Goal: Manage account settings

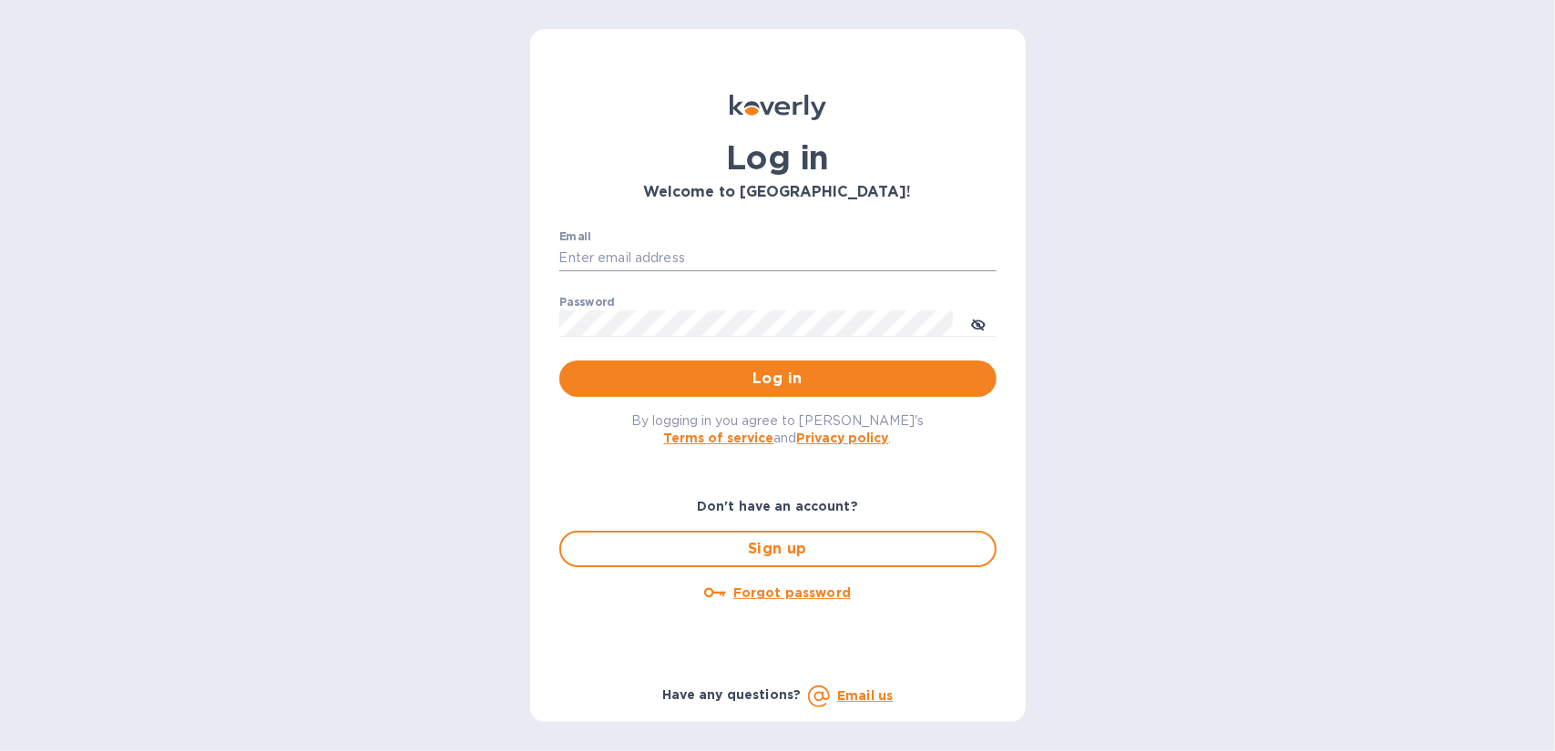
click at [622, 260] on input "Email" at bounding box center [777, 258] width 437 height 27
type input "[EMAIL_ADDRESS][DOMAIN_NAME]"
click at [772, 373] on span "Log in" at bounding box center [778, 379] width 408 height 22
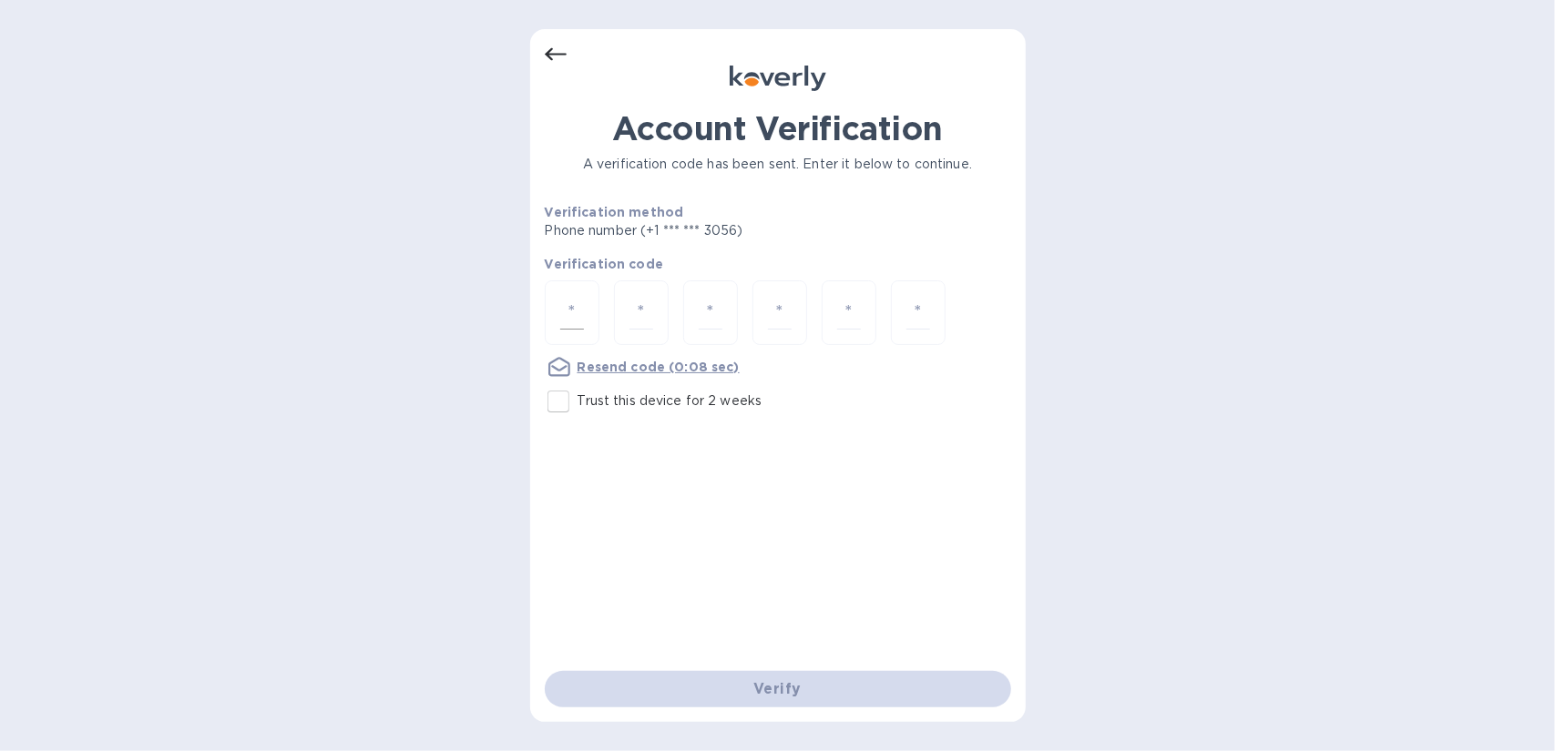
click at [585, 308] on div at bounding box center [572, 313] width 55 height 65
type input "3"
type input "0"
type input "5"
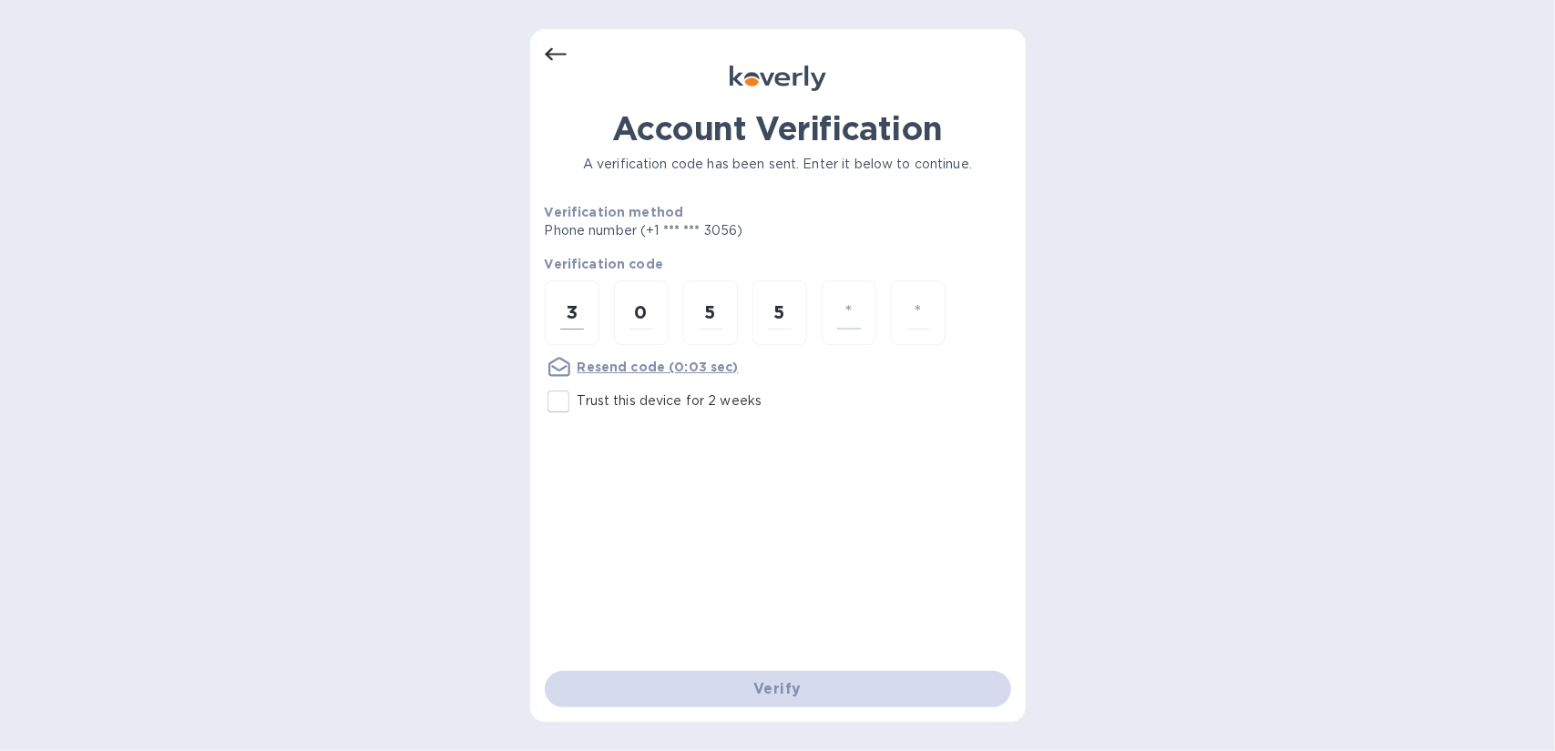
type input "2"
type input "4"
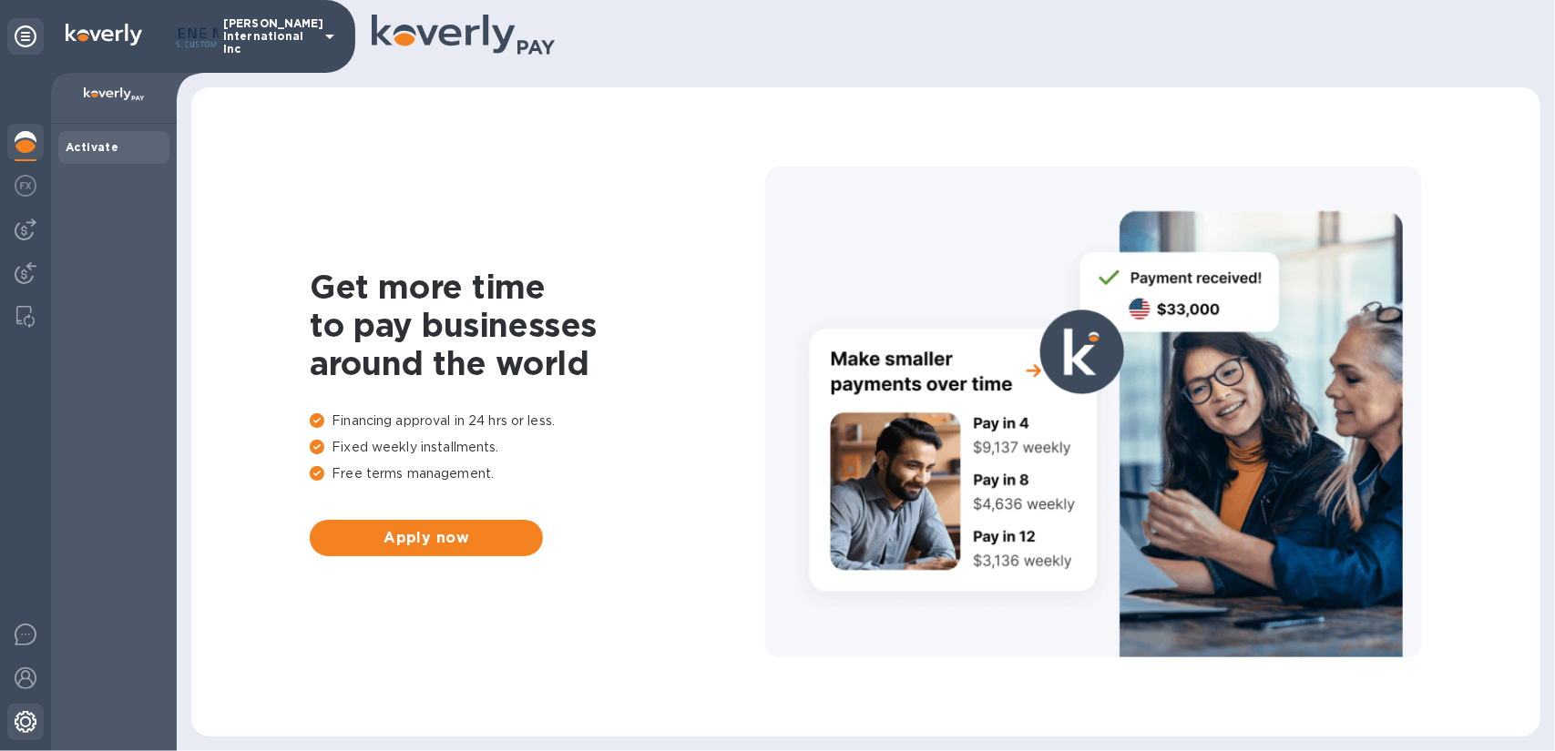
click at [26, 724] on img at bounding box center [26, 722] width 22 height 22
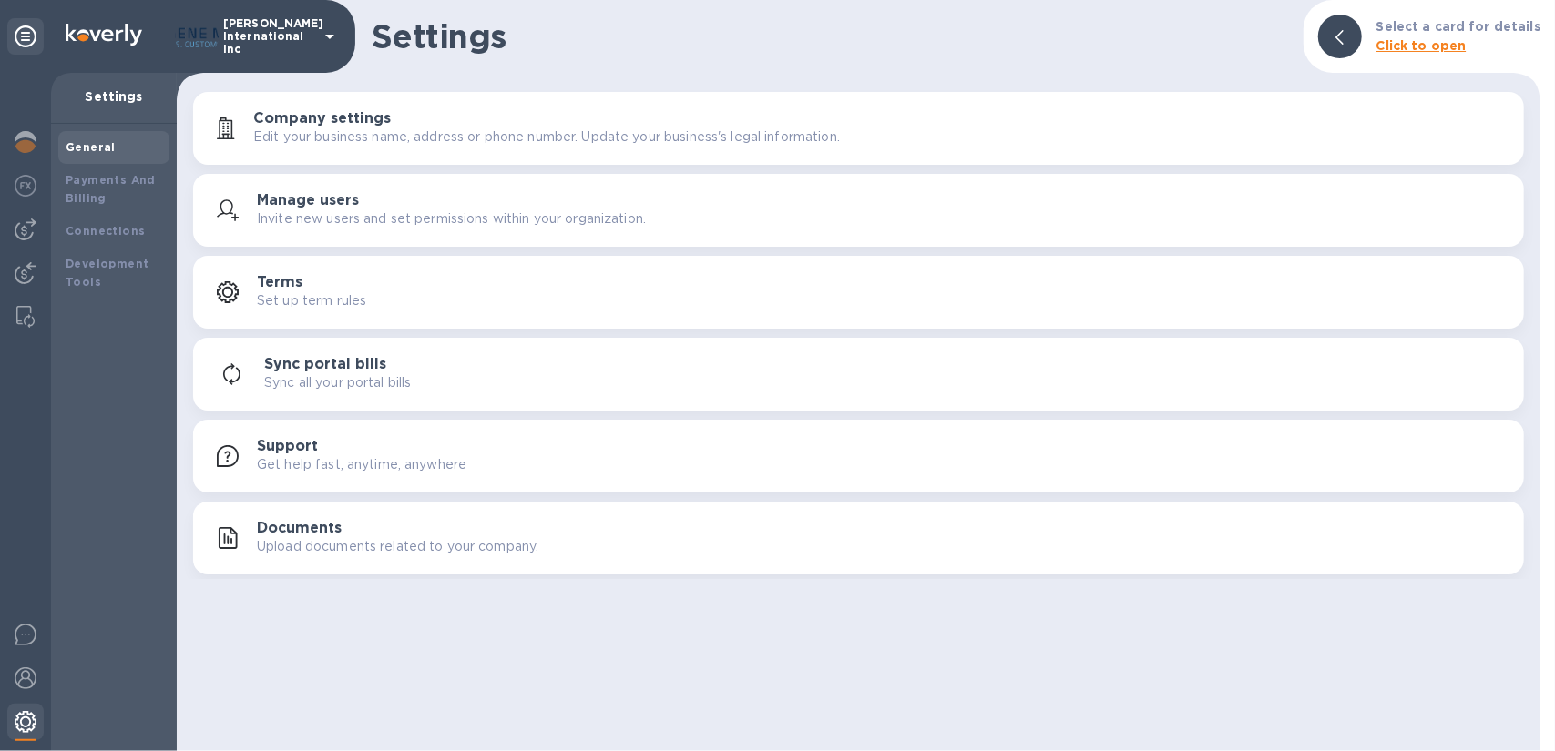
click at [24, 717] on img at bounding box center [26, 722] width 22 height 22
click at [84, 189] on div "Payments And Billing" at bounding box center [114, 189] width 97 height 36
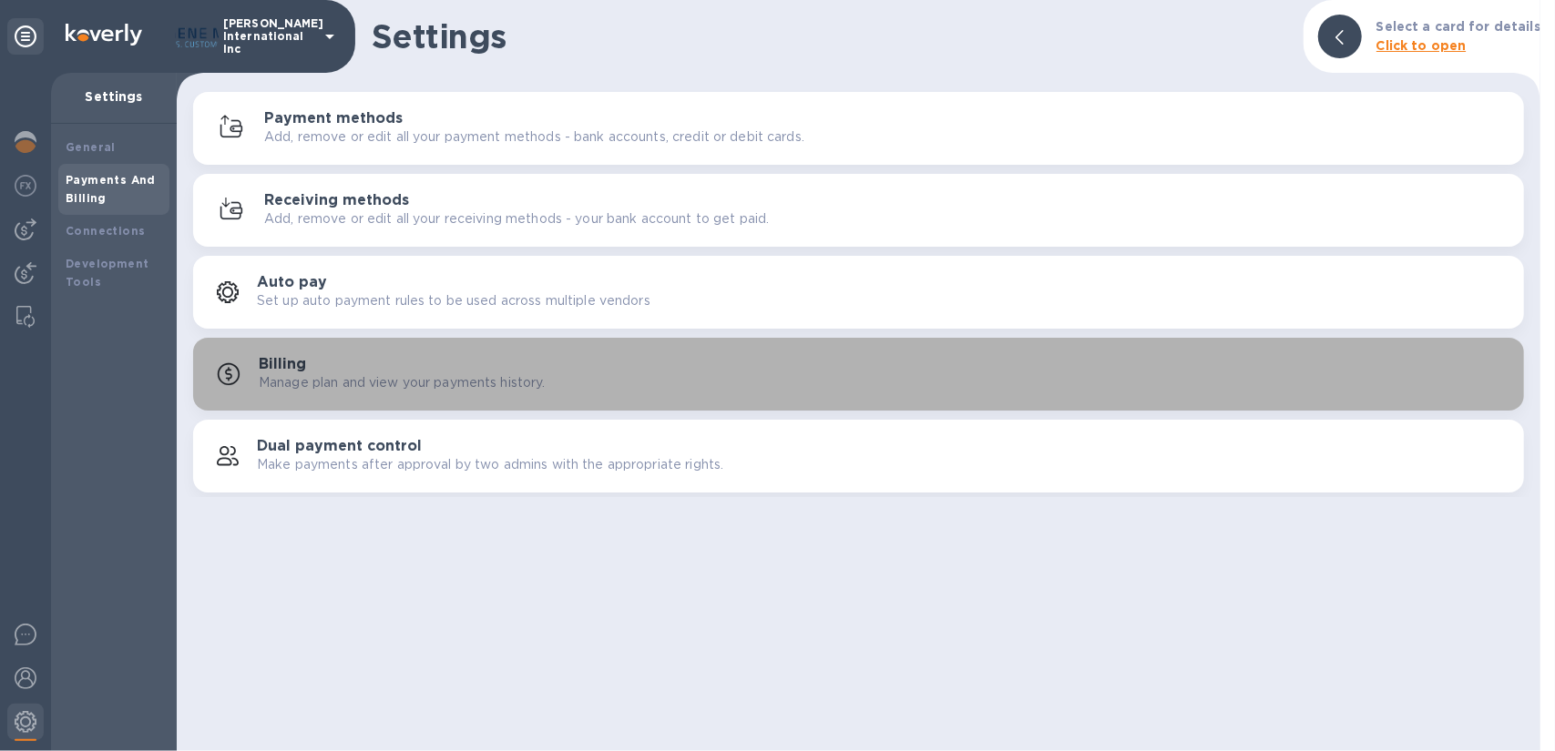
click at [297, 371] on h3 "Billing" at bounding box center [282, 364] width 47 height 17
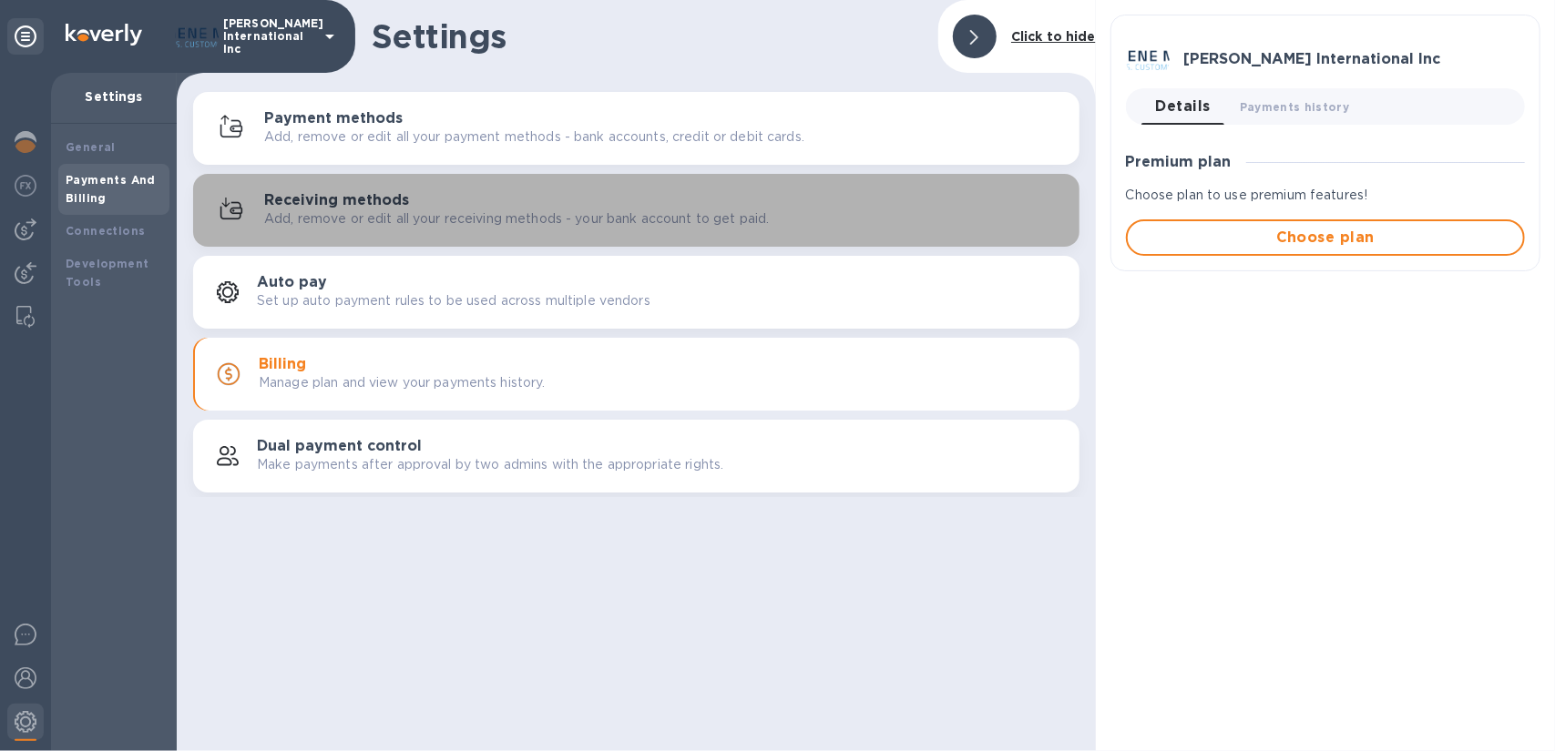
click at [372, 203] on h3 "Receiving methods" at bounding box center [336, 200] width 145 height 17
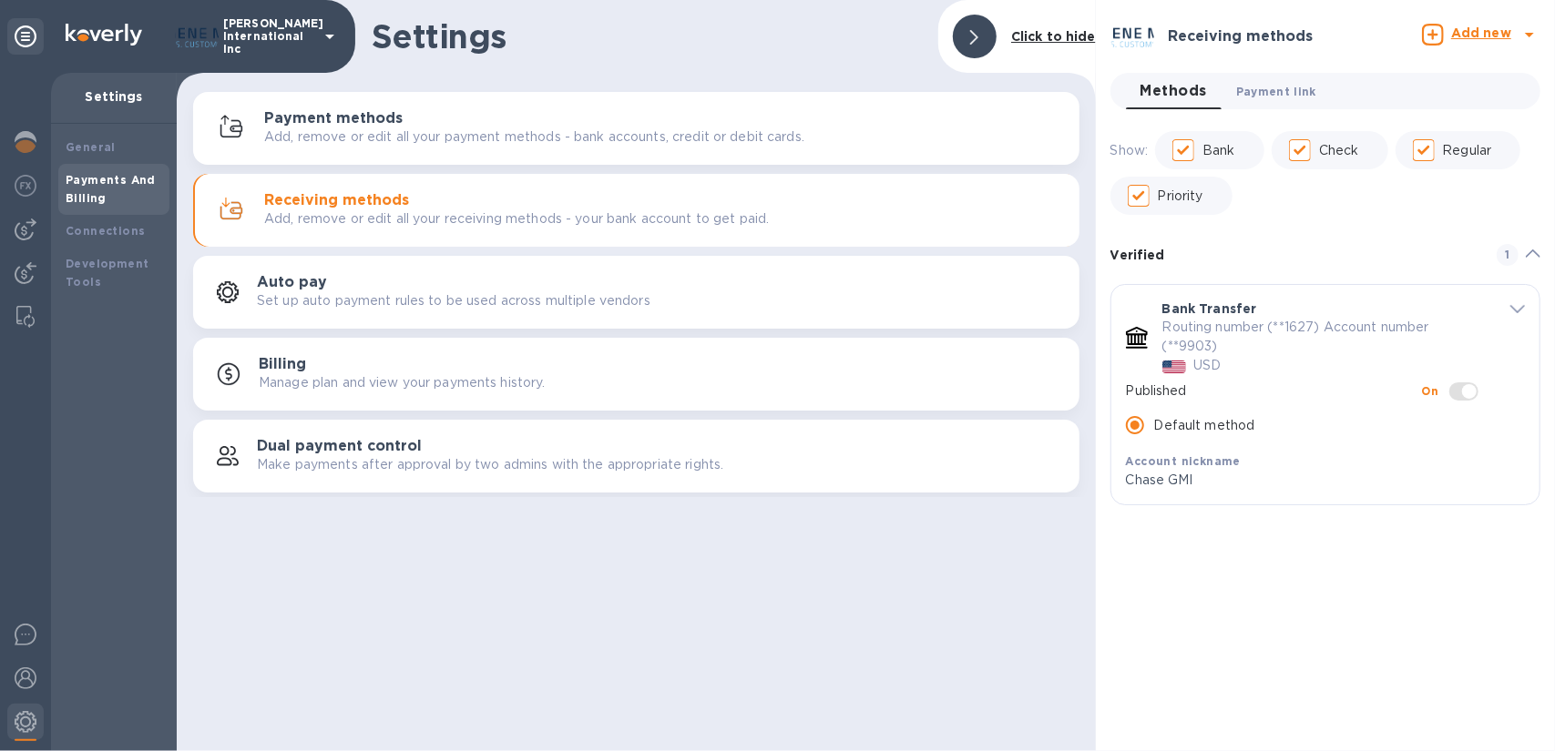
click at [1261, 92] on span "Payment link 0" at bounding box center [1276, 91] width 80 height 19
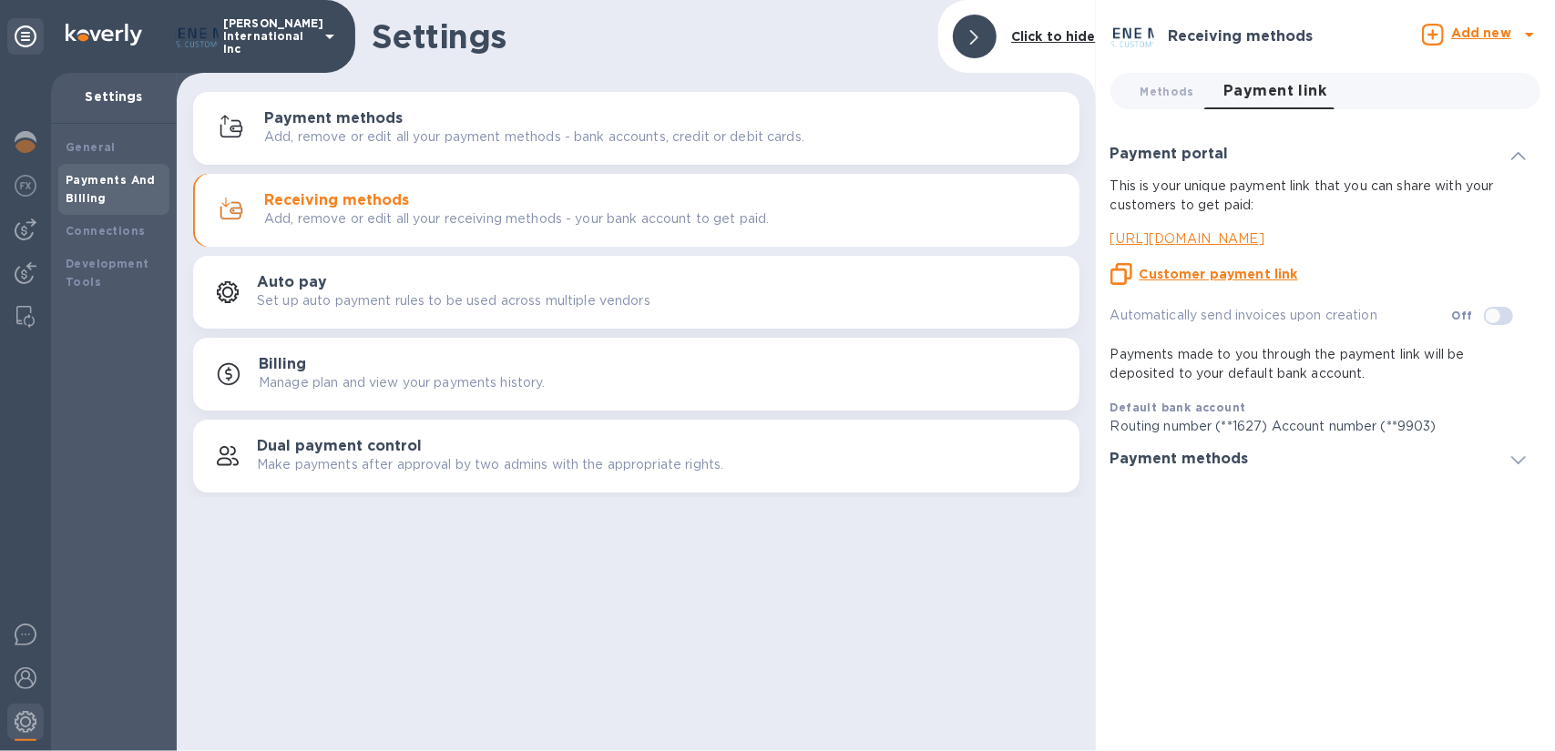
click at [1505, 318] on input "checkbox" at bounding box center [1492, 316] width 93 height 31
drag, startPoint x: 1497, startPoint y: 312, endPoint x: 1534, endPoint y: 311, distance: 37.4
click at [1534, 311] on div "This is your unique payment link that you can share with your customers to get …" at bounding box center [1325, 306] width 437 height 267
checkbox input "true"
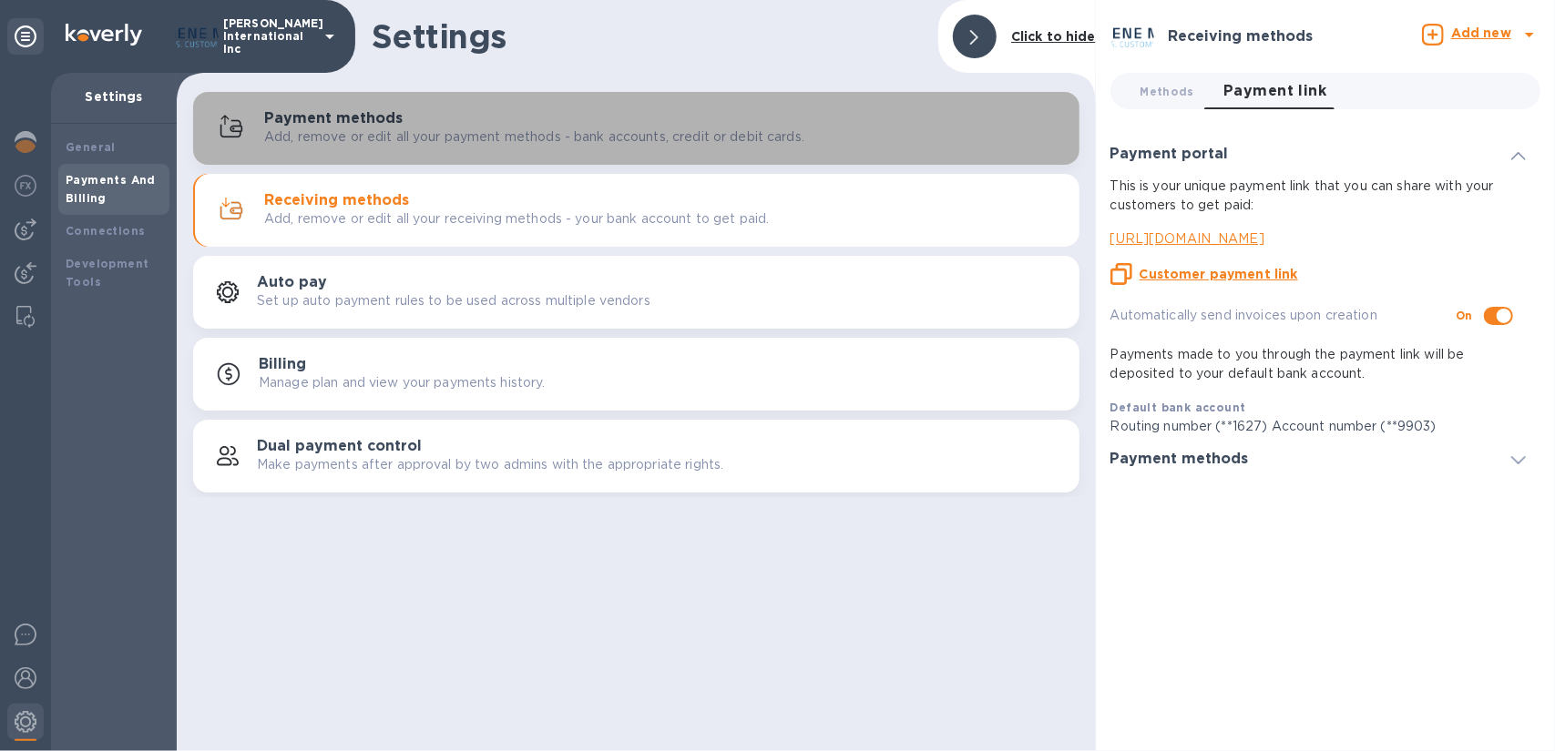
click at [355, 128] on p "Add, remove or edit all your payment methods - bank accounts, credit or debit c…" at bounding box center [534, 137] width 540 height 19
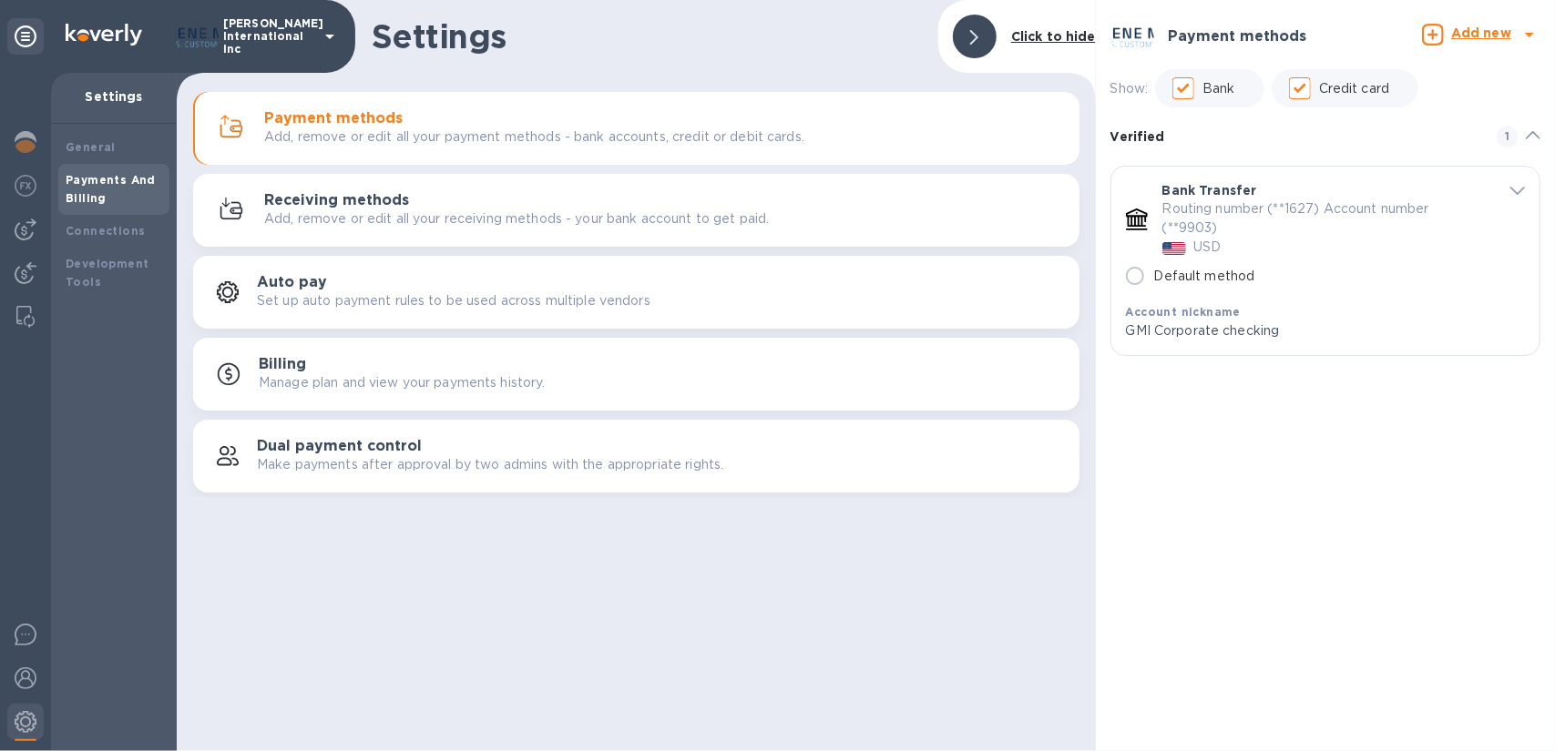
click at [334, 199] on h3 "Receiving methods" at bounding box center [336, 200] width 145 height 17
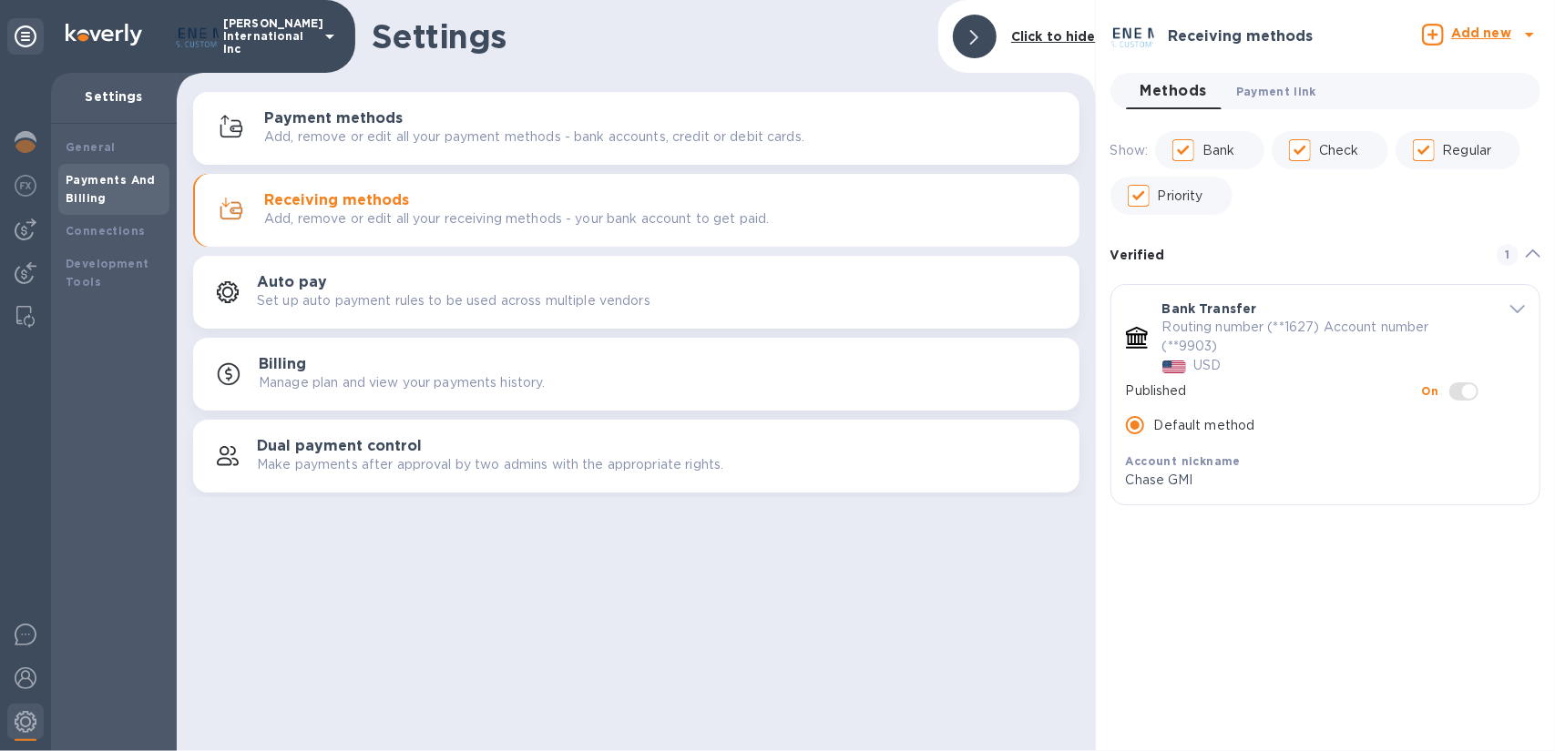
click at [1273, 85] on span "Payment link 0" at bounding box center [1276, 91] width 80 height 19
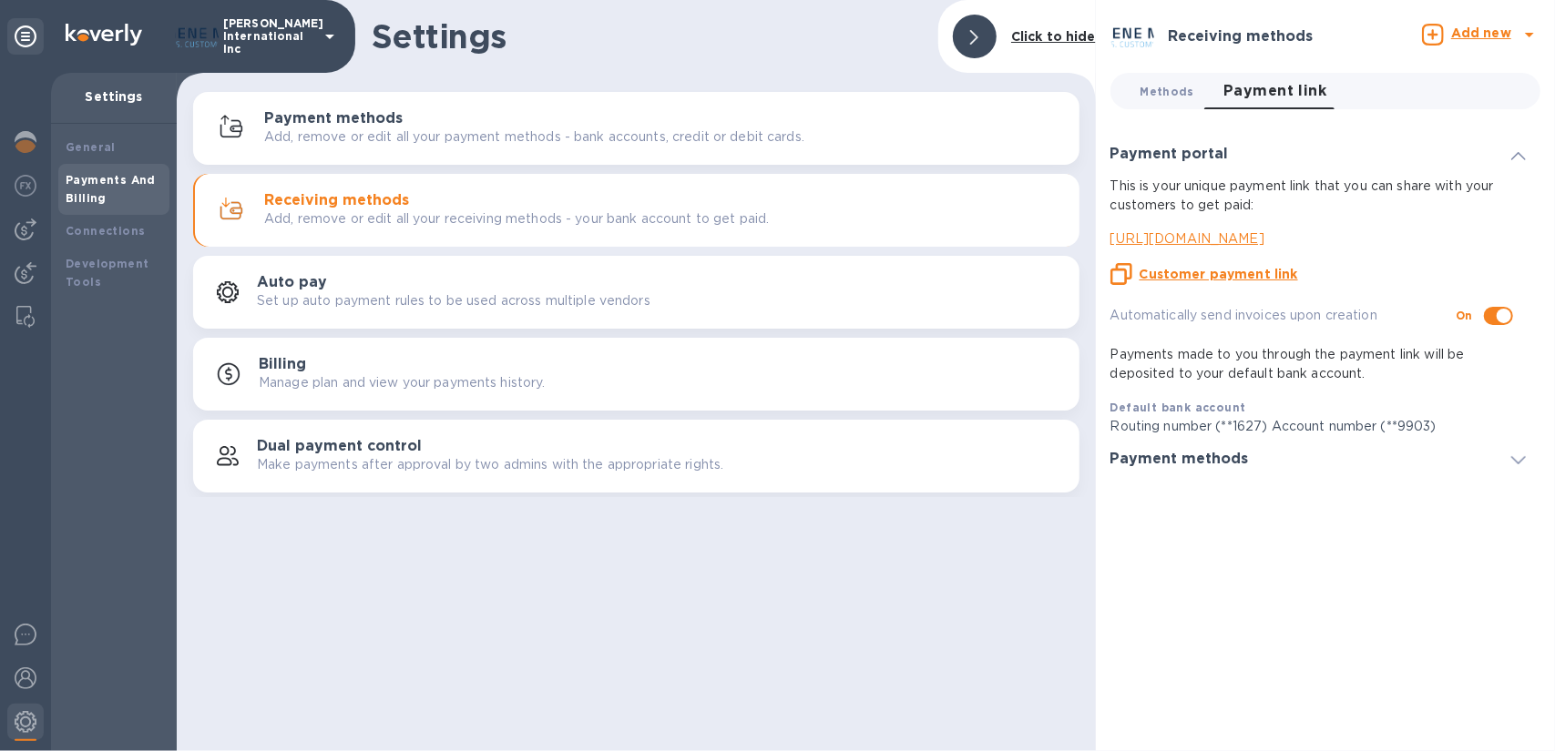
click at [1158, 94] on span "Methods 0" at bounding box center [1167, 91] width 54 height 19
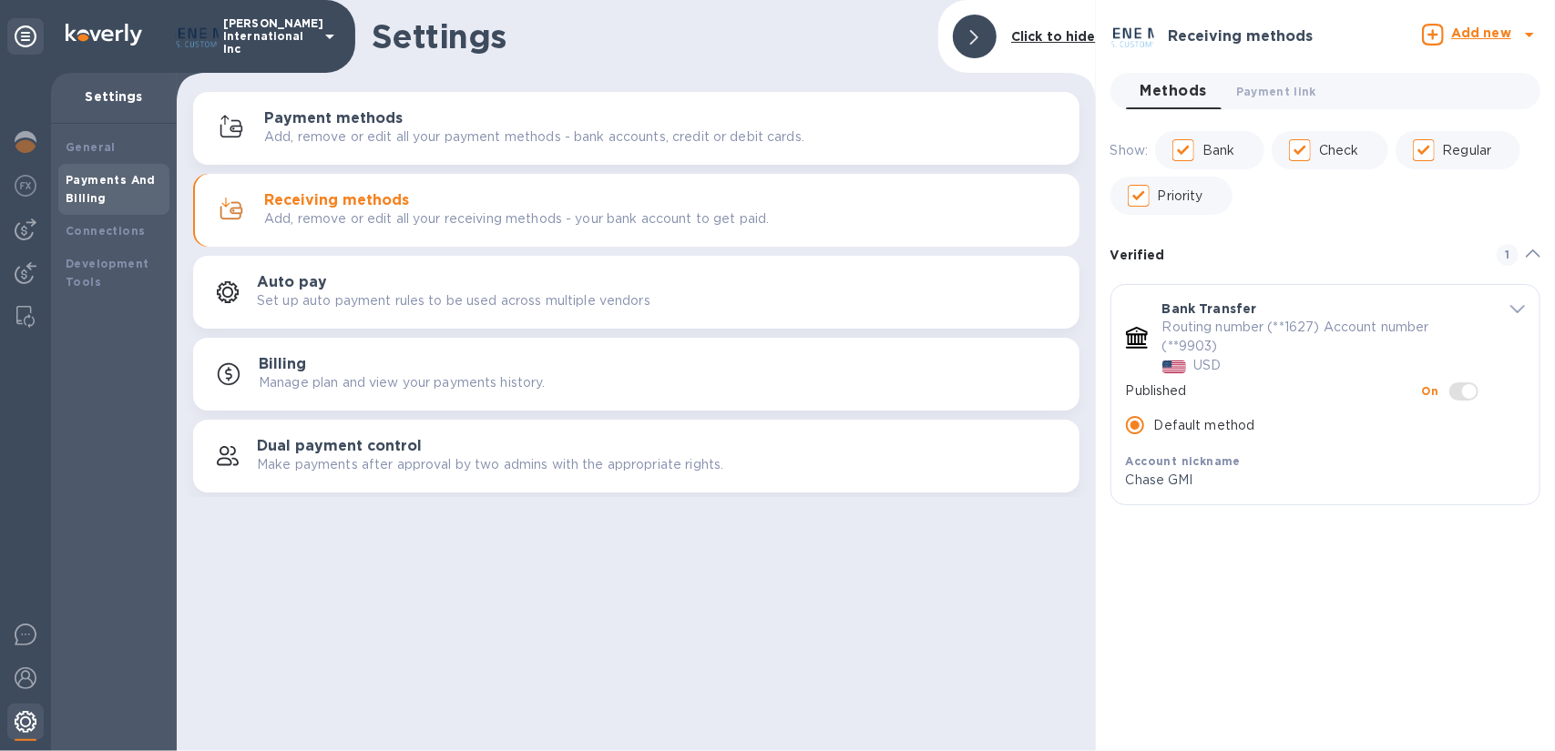
click at [18, 722] on img at bounding box center [26, 722] width 22 height 22
click at [26, 679] on img at bounding box center [26, 679] width 22 height 22
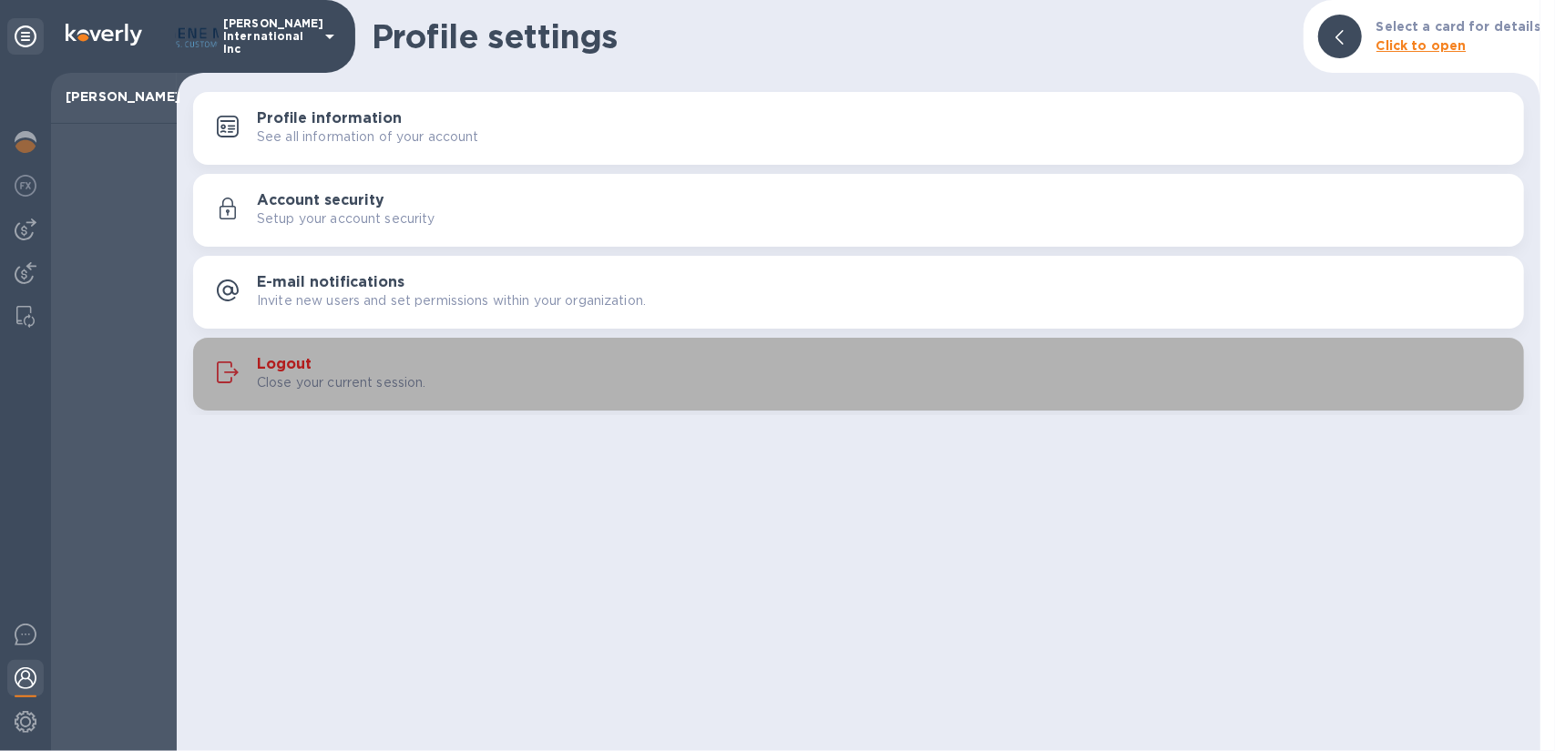
click at [282, 363] on h3 "Logout" at bounding box center [284, 364] width 55 height 17
